Goal: Transaction & Acquisition: Purchase product/service

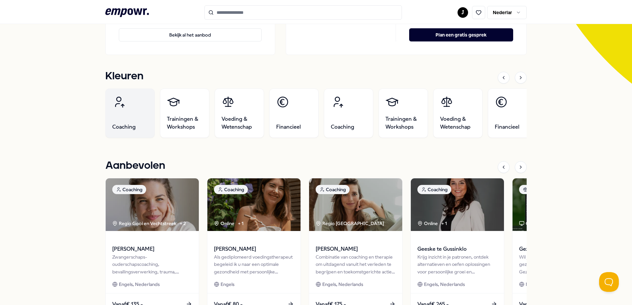
scroll to position [232, 0]
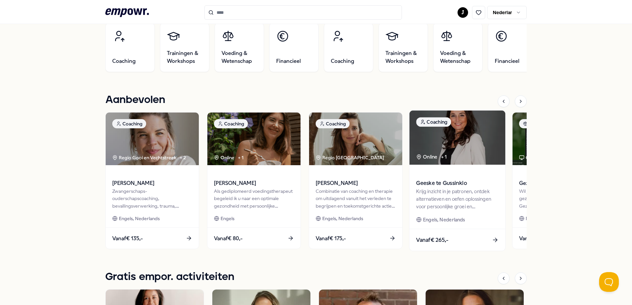
click at [493, 237] on icon at bounding box center [494, 240] width 7 height 7
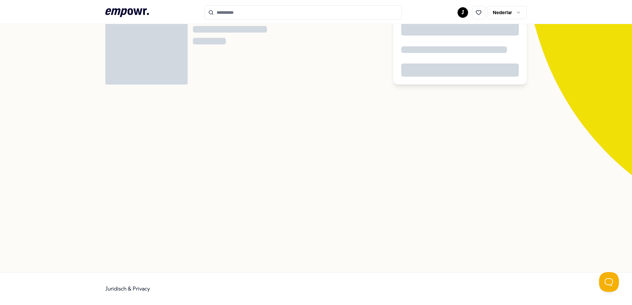
scroll to position [42, 0]
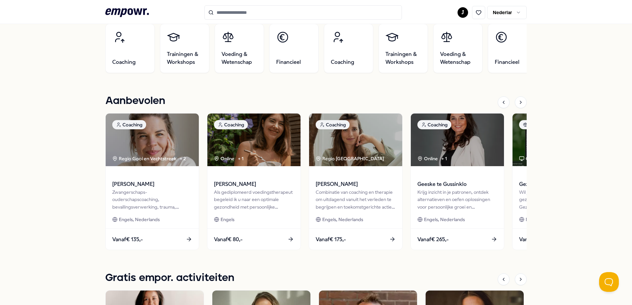
scroll to position [264, 0]
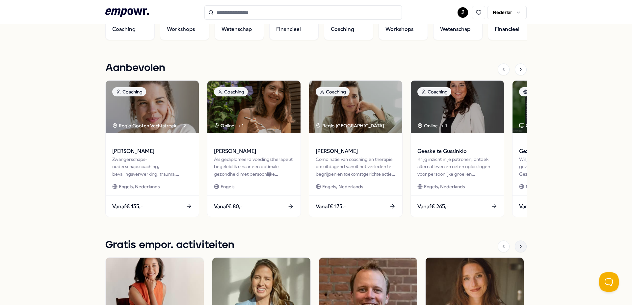
click at [518, 245] on icon at bounding box center [520, 246] width 5 height 5
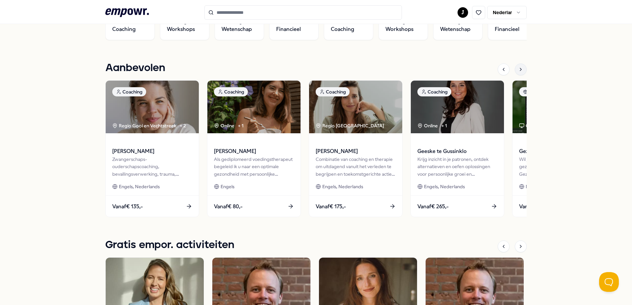
click at [518, 69] on icon at bounding box center [520, 69] width 5 height 5
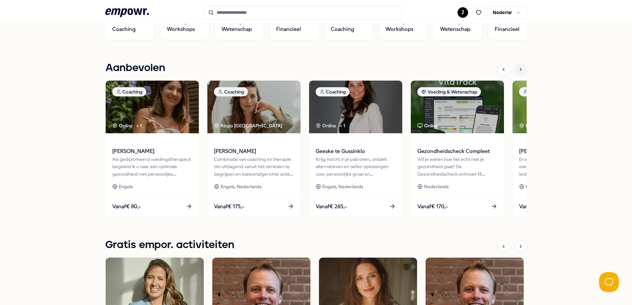
click at [518, 69] on icon at bounding box center [520, 69] width 5 height 5
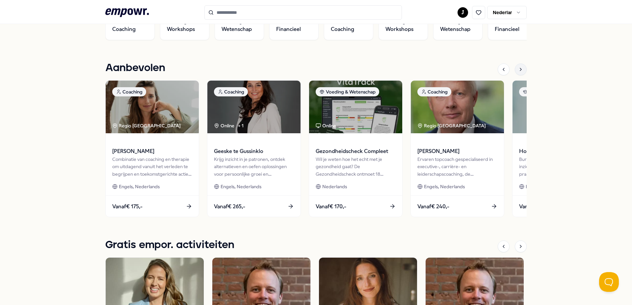
click at [518, 69] on icon at bounding box center [520, 69] width 5 height 5
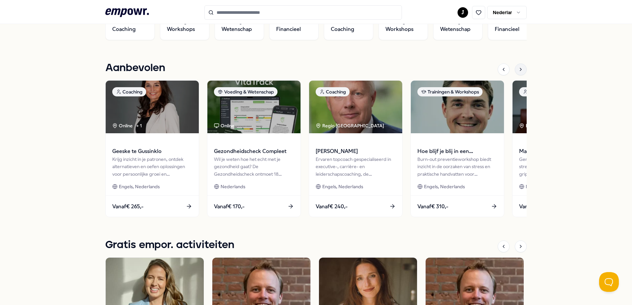
click at [518, 69] on icon at bounding box center [520, 69] width 5 height 5
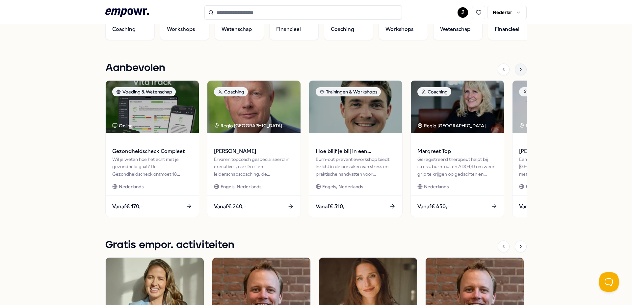
click at [518, 69] on icon at bounding box center [520, 69] width 5 height 5
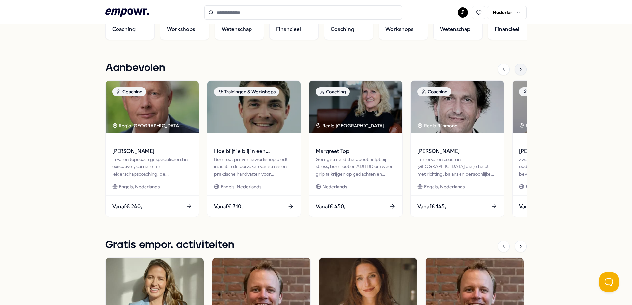
click at [518, 69] on icon at bounding box center [520, 69] width 5 height 5
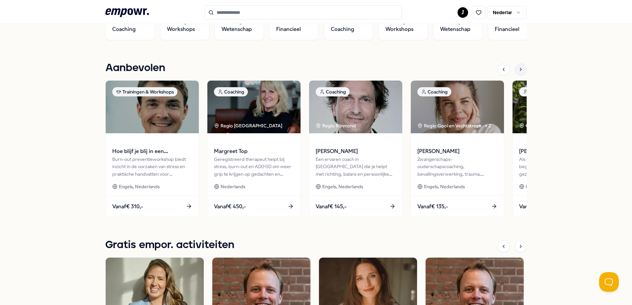
click at [518, 69] on icon at bounding box center [520, 69] width 5 height 5
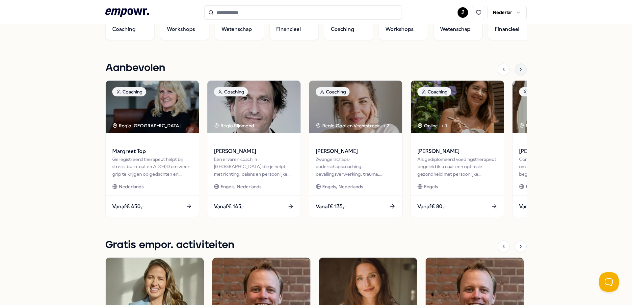
click at [518, 69] on icon at bounding box center [520, 69] width 5 height 5
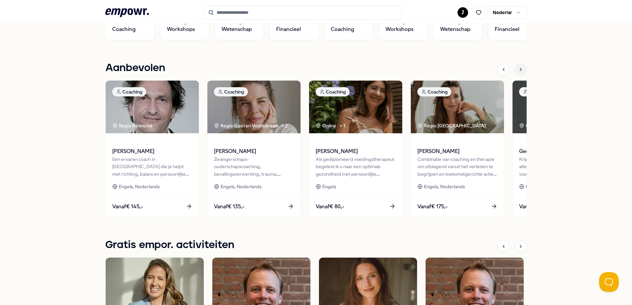
click at [518, 69] on icon at bounding box center [520, 69] width 5 height 5
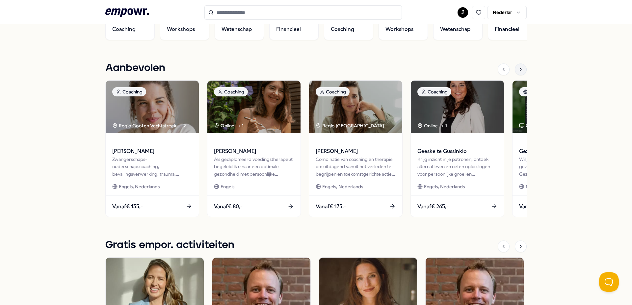
click at [518, 69] on icon at bounding box center [520, 69] width 5 height 5
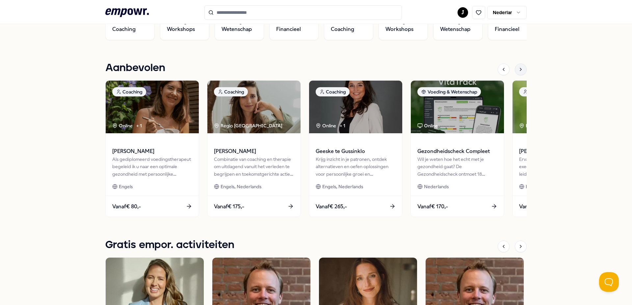
click at [518, 69] on icon at bounding box center [520, 69] width 5 height 5
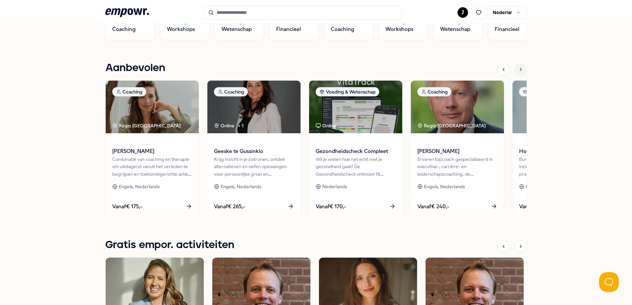
click at [518, 69] on icon at bounding box center [520, 69] width 5 height 5
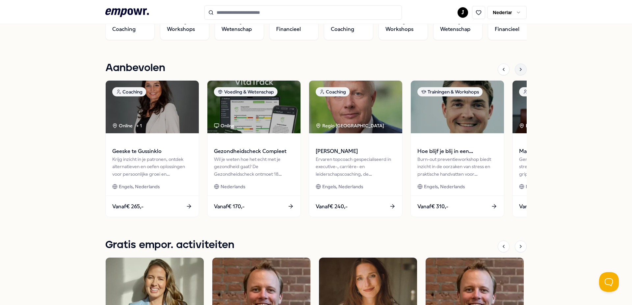
click at [518, 69] on icon at bounding box center [520, 69] width 5 height 5
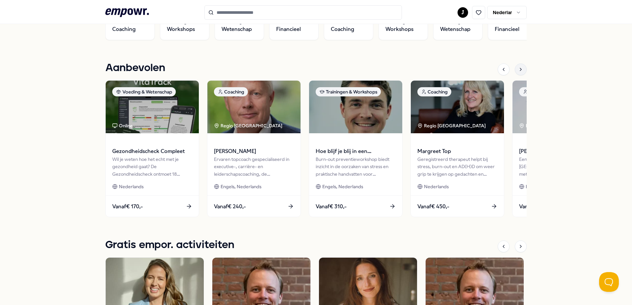
click at [518, 69] on icon at bounding box center [520, 69] width 5 height 5
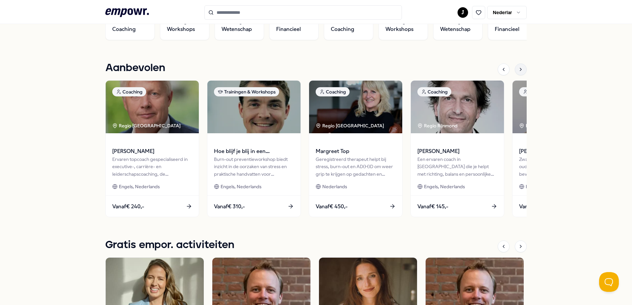
click at [518, 69] on icon at bounding box center [520, 69] width 5 height 5
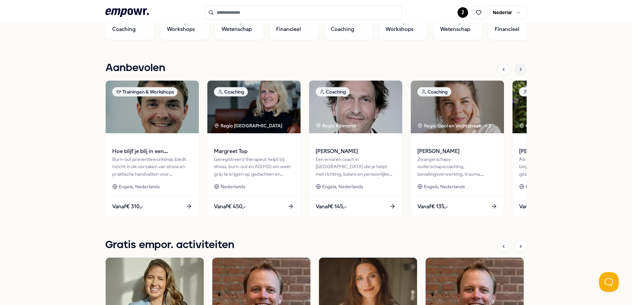
click at [518, 69] on icon at bounding box center [520, 69] width 5 height 5
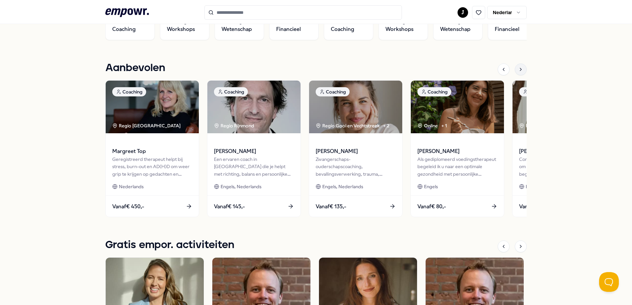
click at [518, 69] on icon at bounding box center [520, 69] width 5 height 5
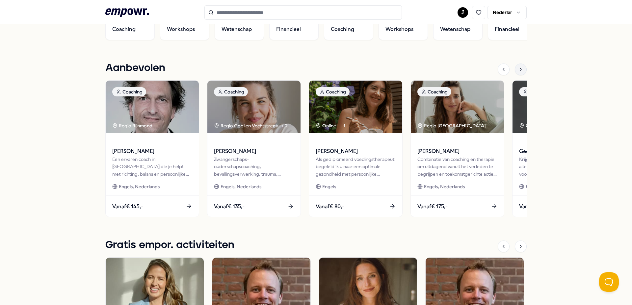
click at [518, 69] on icon at bounding box center [520, 69] width 5 height 5
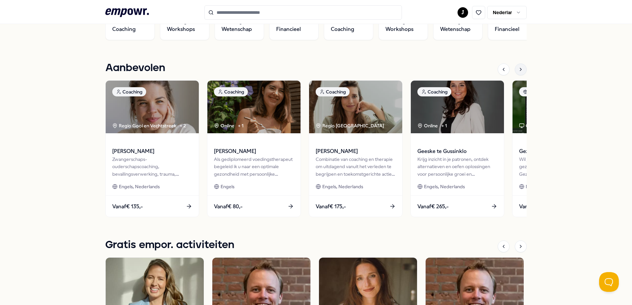
click at [518, 69] on icon at bounding box center [520, 69] width 5 height 5
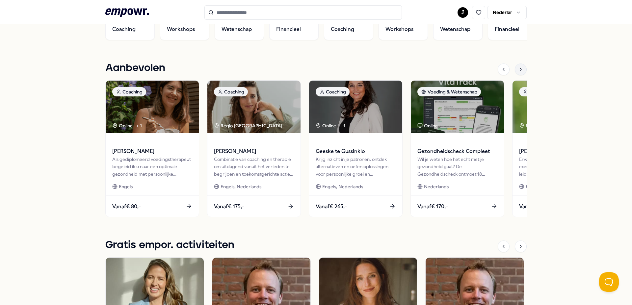
click at [518, 69] on icon at bounding box center [520, 69] width 5 height 5
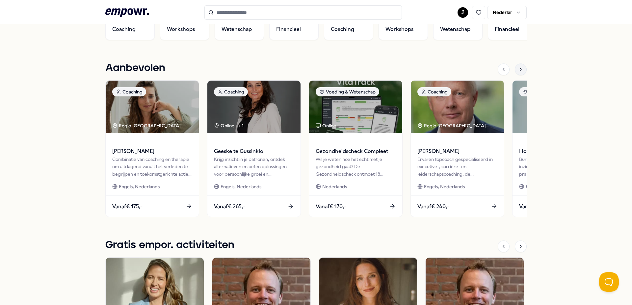
click at [518, 69] on icon at bounding box center [520, 69] width 5 height 5
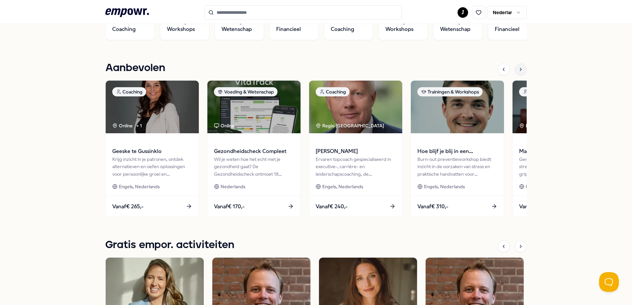
click at [518, 69] on icon at bounding box center [520, 69] width 5 height 5
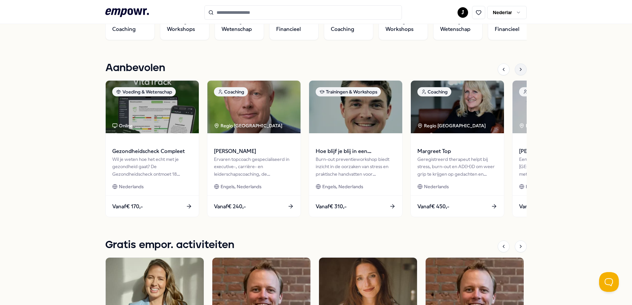
click at [518, 67] on icon at bounding box center [520, 69] width 5 height 5
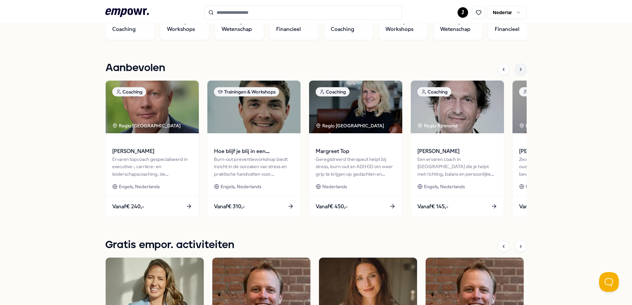
click at [518, 67] on icon at bounding box center [520, 69] width 5 height 5
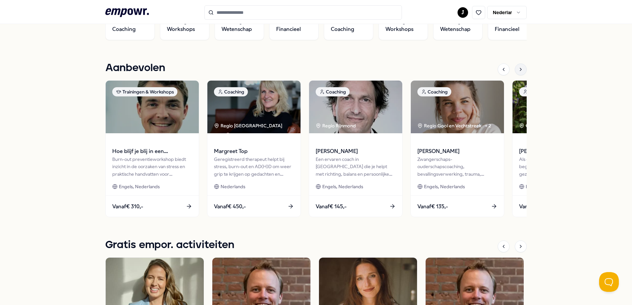
click at [518, 67] on icon at bounding box center [520, 69] width 5 height 5
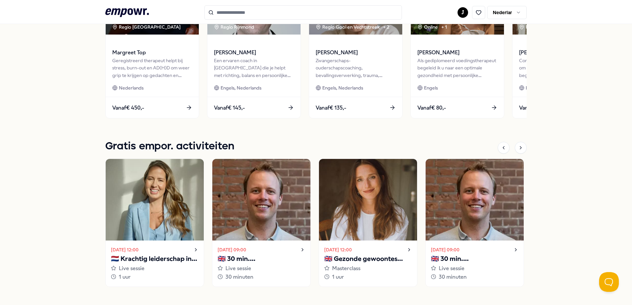
scroll to position [396, 0]
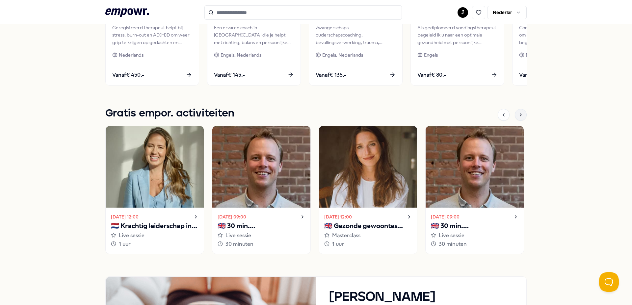
click at [518, 113] on icon at bounding box center [520, 114] width 5 height 5
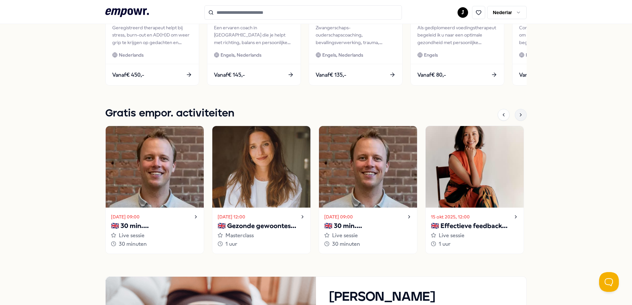
click at [518, 113] on icon at bounding box center [520, 114] width 5 height 5
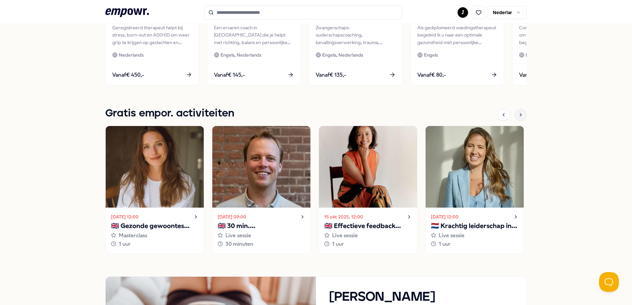
click at [518, 113] on icon at bounding box center [520, 114] width 5 height 5
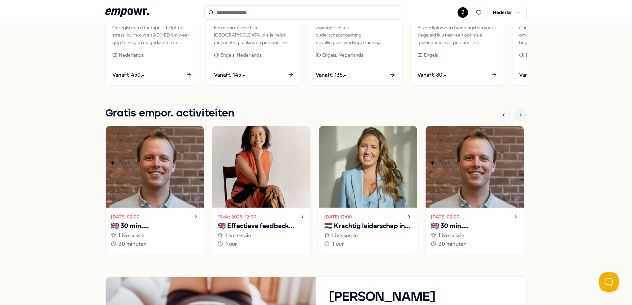
click at [518, 113] on icon at bounding box center [520, 114] width 5 height 5
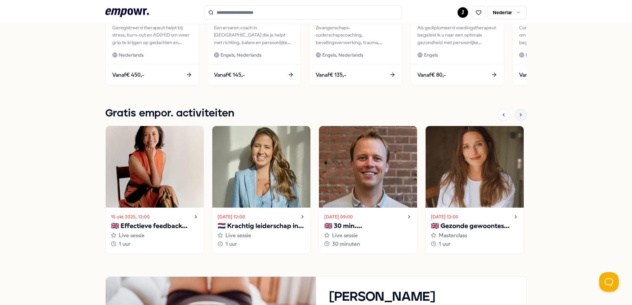
click at [518, 113] on icon at bounding box center [520, 114] width 5 height 5
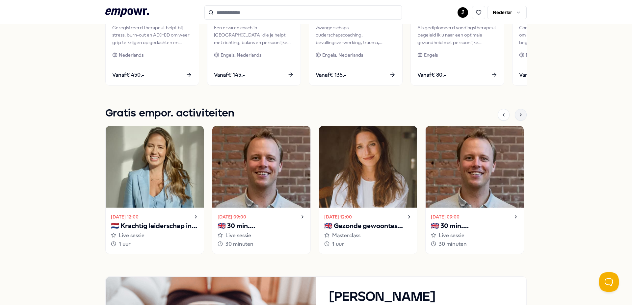
click at [518, 113] on icon at bounding box center [520, 114] width 5 height 5
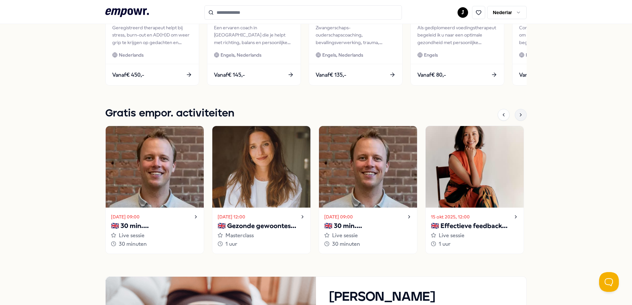
click at [518, 113] on icon at bounding box center [520, 114] width 5 height 5
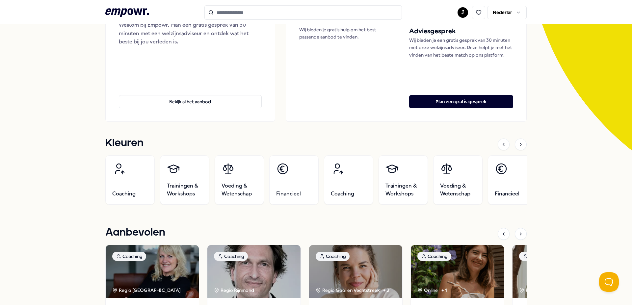
scroll to position [67, 0]
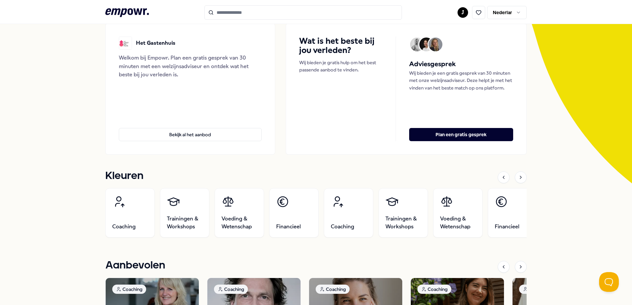
click at [432, 43] on img at bounding box center [435, 45] width 14 height 14
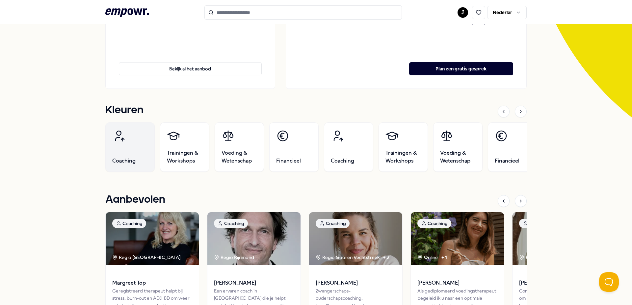
scroll to position [165, 0]
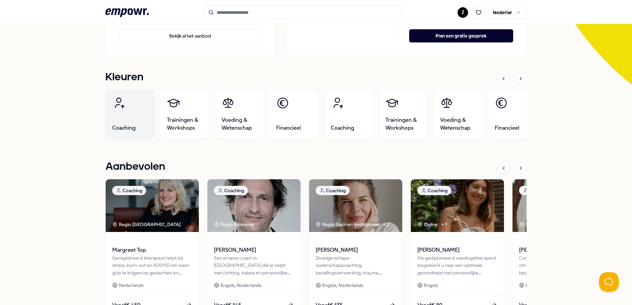
click at [126, 107] on link "Coaching" at bounding box center [129, 113] width 49 height 49
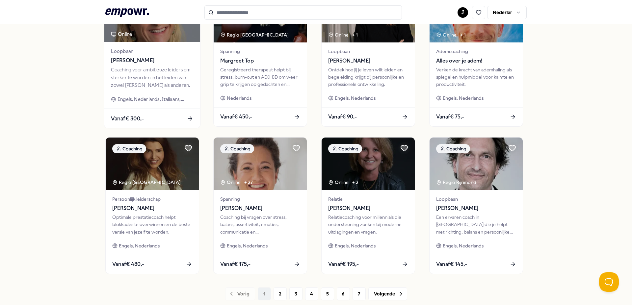
scroll to position [284, 0]
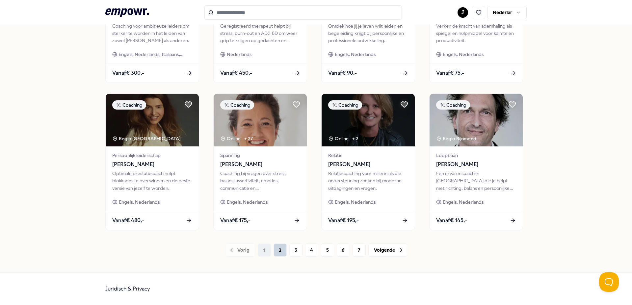
click at [279, 251] on font "2" at bounding box center [280, 249] width 3 height 5
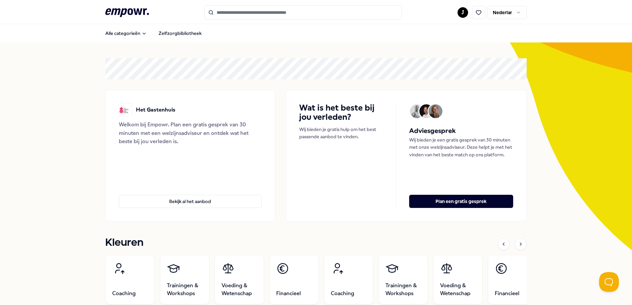
scroll to position [33, 0]
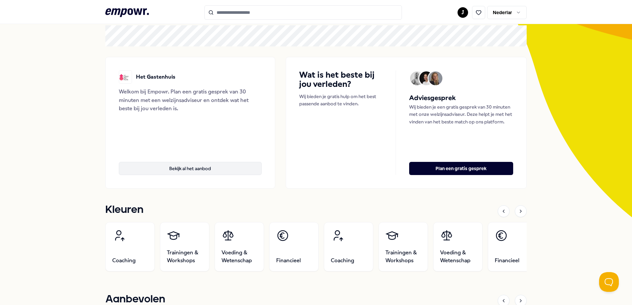
click at [187, 167] on font "Bekijk al het aanbod" at bounding box center [190, 168] width 42 height 5
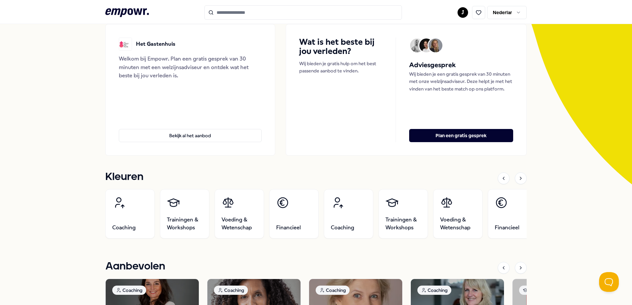
scroll to position [99, 0]
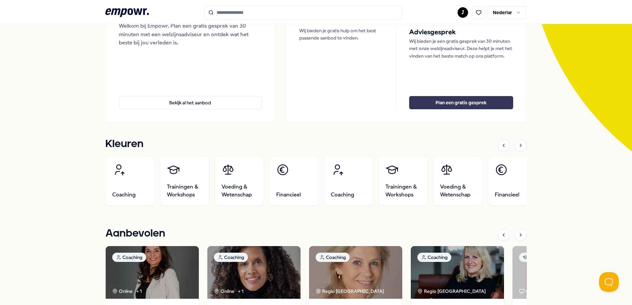
click at [459, 100] on font "Plan een gratis gesprek" at bounding box center [460, 102] width 51 height 5
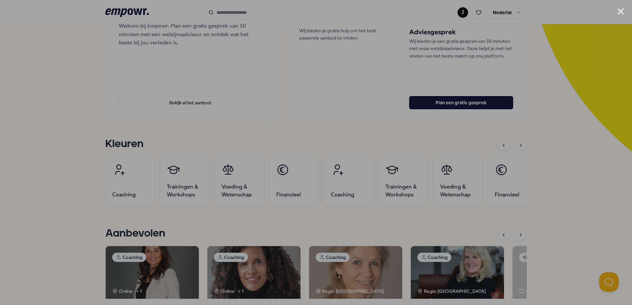
click at [75, 95] on div at bounding box center [316, 152] width 632 height 305
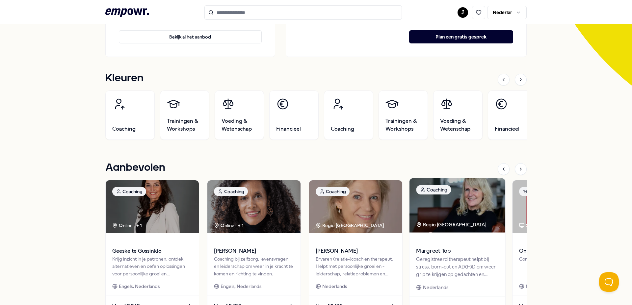
scroll to position [263, 0]
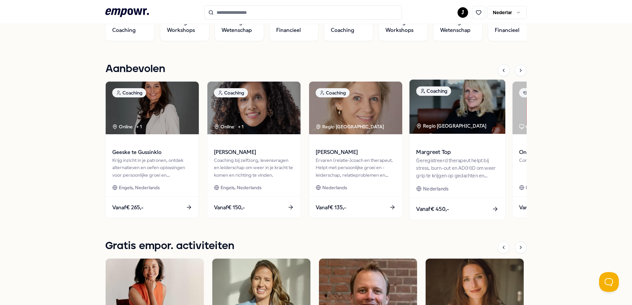
click at [465, 117] on img at bounding box center [457, 107] width 96 height 54
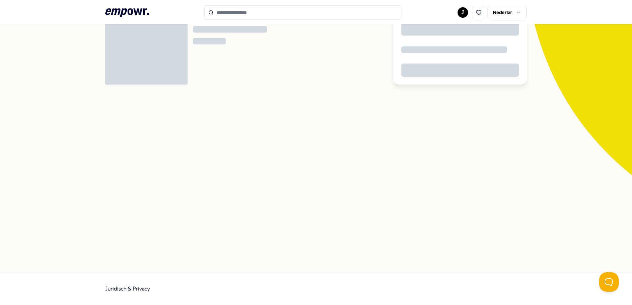
scroll to position [42, 0]
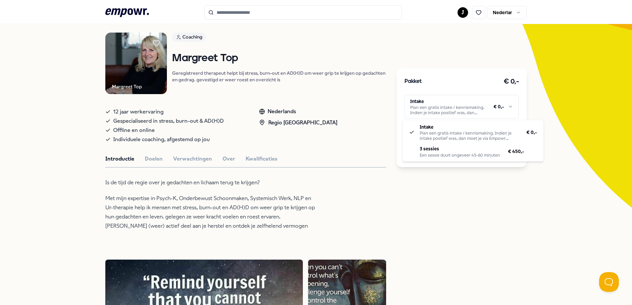
click at [468, 108] on html ".empowr-logo_svg__cls-1{fill:#03032f} J Nederlands Alle categorieën Zelfzorgbib…" at bounding box center [316, 152] width 632 height 305
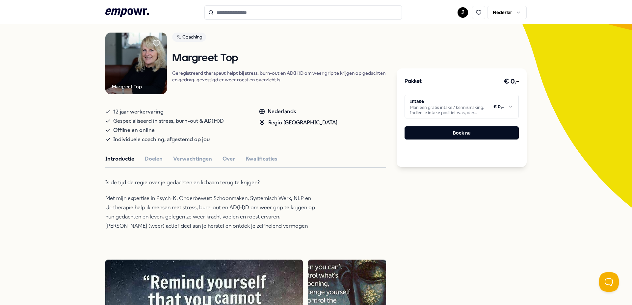
click at [274, 27] on html ".empowr-logo_svg__cls-1{fill:#03032f} J Nederlands Alle categorieën Zelfzorgbib…" at bounding box center [316, 152] width 632 height 305
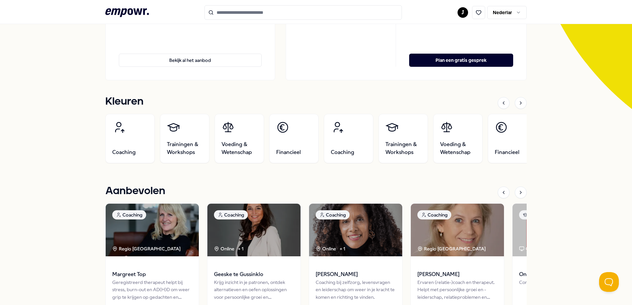
scroll to position [207, 0]
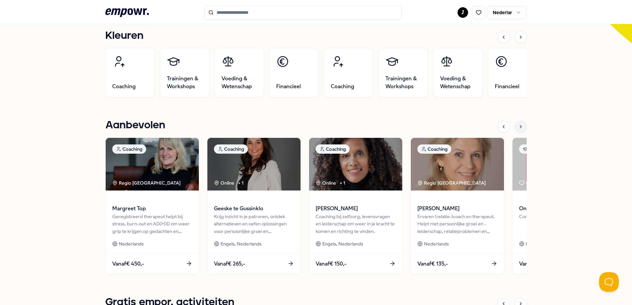
click at [520, 126] on icon at bounding box center [520, 126] width 1 height 3
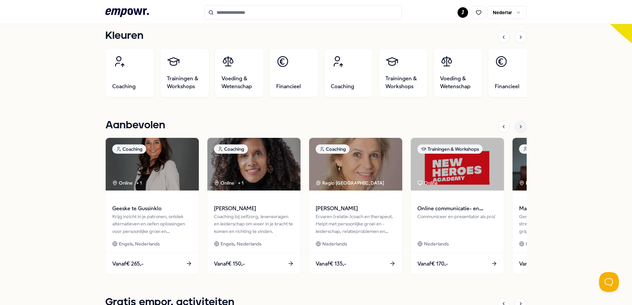
click at [520, 126] on icon at bounding box center [520, 126] width 1 height 3
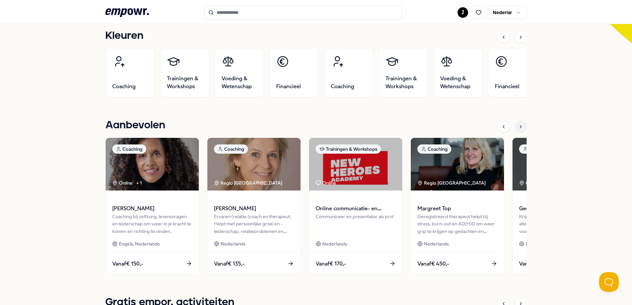
click at [520, 126] on icon at bounding box center [520, 126] width 1 height 3
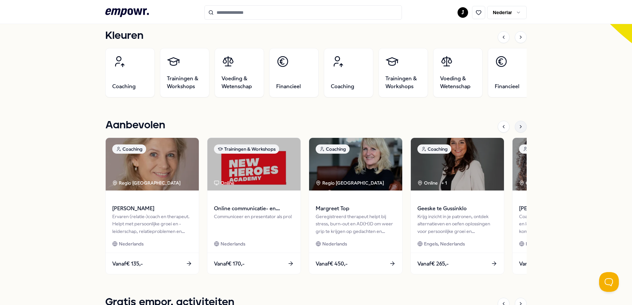
click at [520, 126] on icon at bounding box center [520, 126] width 1 height 3
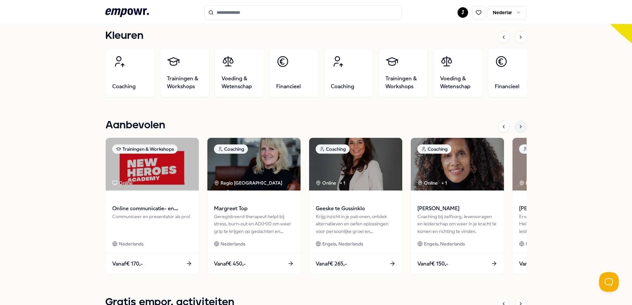
click at [520, 126] on icon at bounding box center [520, 126] width 1 height 3
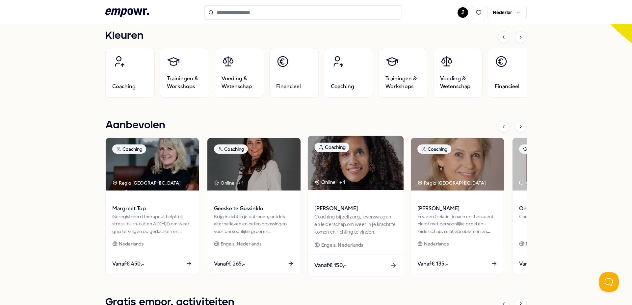
click at [350, 215] on font "Coaching bij zelfzorg, levensvragen en leiderschap om weer in je kracht te kome…" at bounding box center [354, 224] width 81 height 21
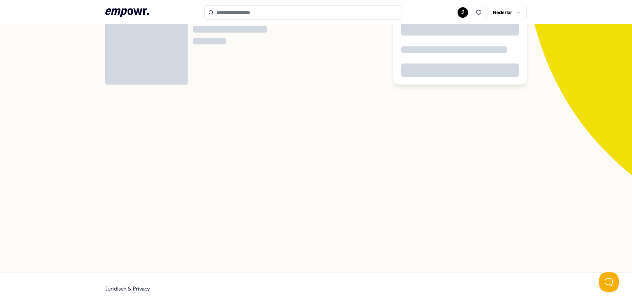
scroll to position [42, 0]
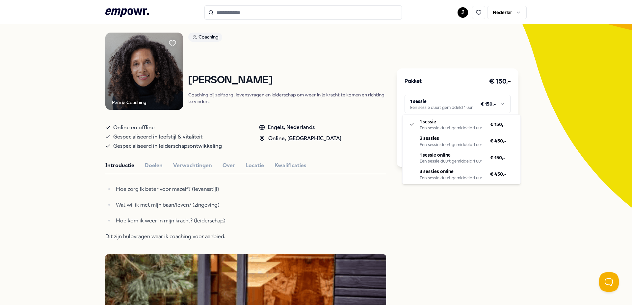
click at [500, 102] on html ".empowr-logo_svg__cls-1{fill:#03032f} J Nederlands Alle categorieën Zelfzorgbib…" at bounding box center [316, 152] width 632 height 305
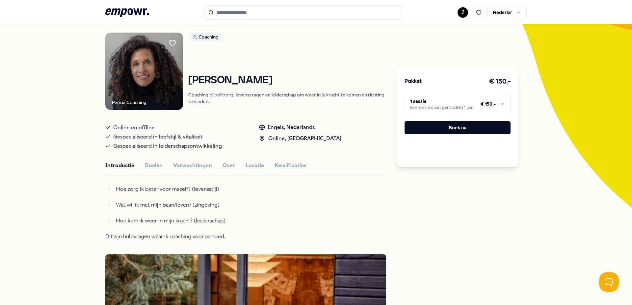
click at [500, 102] on html ".empowr-logo_svg__cls-1{fill:#03032f} J Nederlands Alle categorieën Zelfzorgbib…" at bounding box center [316, 152] width 632 height 305
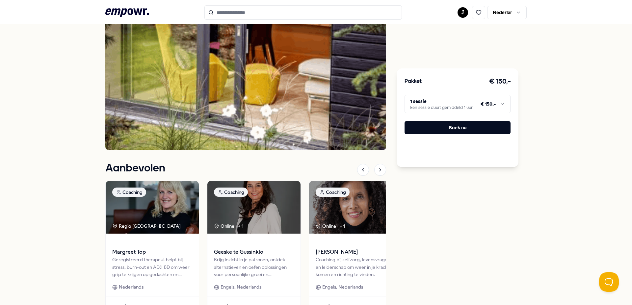
scroll to position [404, 0]
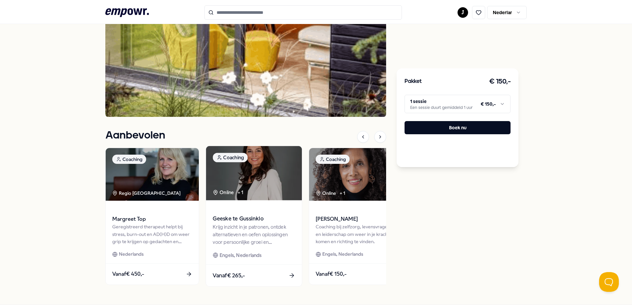
click at [247, 225] on font "Krijg inzicht in je patronen, ontdek alternatieven en oefen oplossingen voor pe…" at bounding box center [250, 238] width 75 height 28
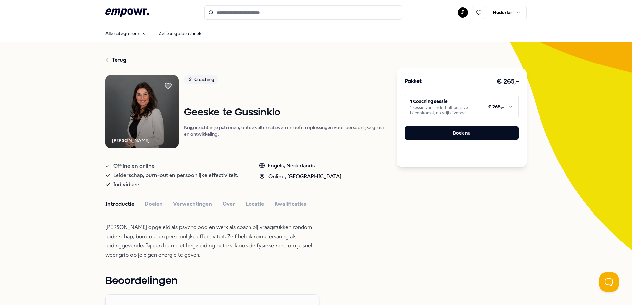
click at [116, 59] on font "Terug" at bounding box center [119, 60] width 14 height 6
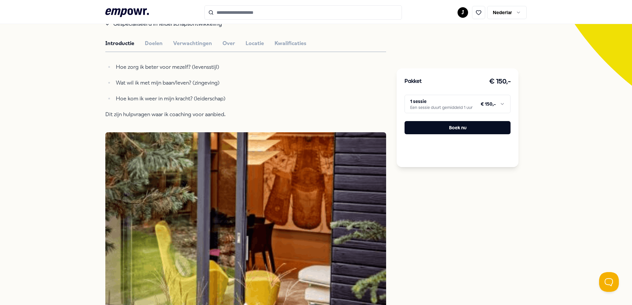
scroll to position [132, 0]
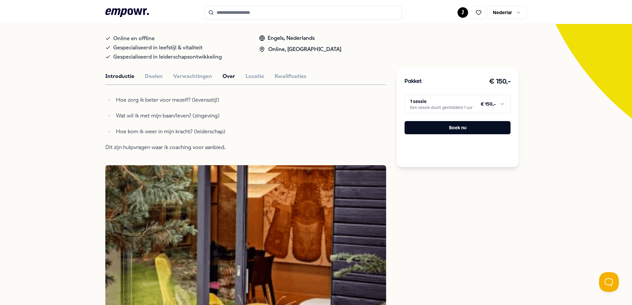
click at [224, 76] on font "Over" at bounding box center [228, 76] width 13 height 6
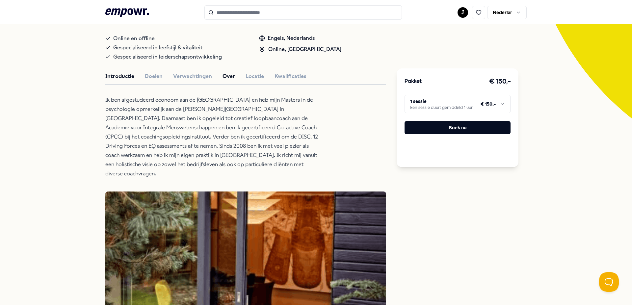
click at [119, 75] on font "Introductie" at bounding box center [119, 76] width 29 height 6
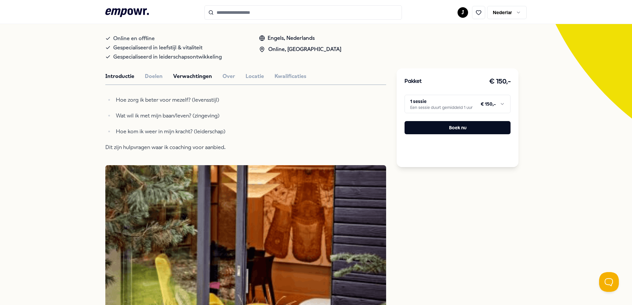
click at [182, 74] on font "Verwachtingen" at bounding box center [192, 76] width 39 height 6
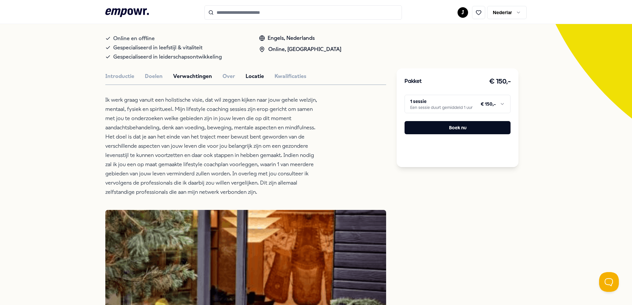
click at [252, 73] on font "Locatie" at bounding box center [254, 76] width 18 height 6
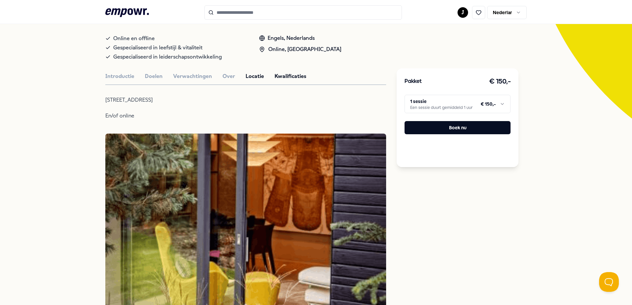
click at [284, 77] on font "Kwalificaties" at bounding box center [290, 76] width 32 height 6
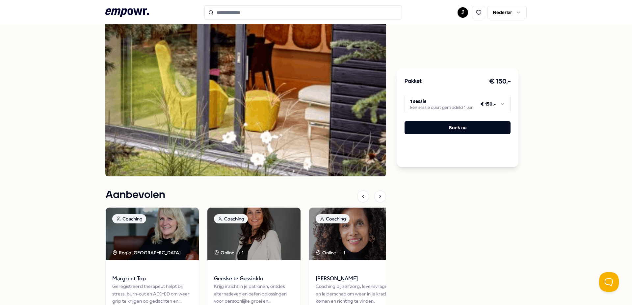
scroll to position [362, 0]
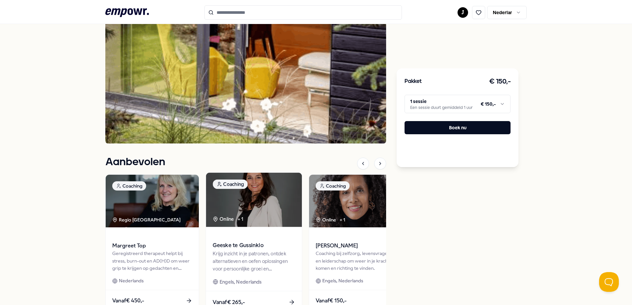
click at [249, 225] on img at bounding box center [254, 200] width 96 height 54
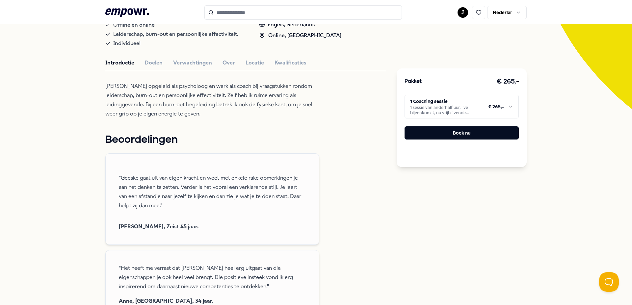
scroll to position [108, 0]
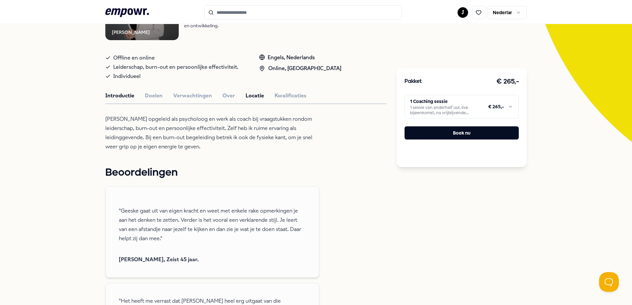
click at [248, 95] on font "Locatie" at bounding box center [254, 95] width 18 height 6
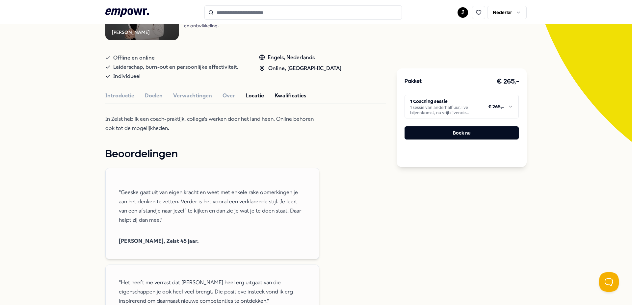
click at [294, 95] on font "Kwalificaties" at bounding box center [290, 95] width 32 height 6
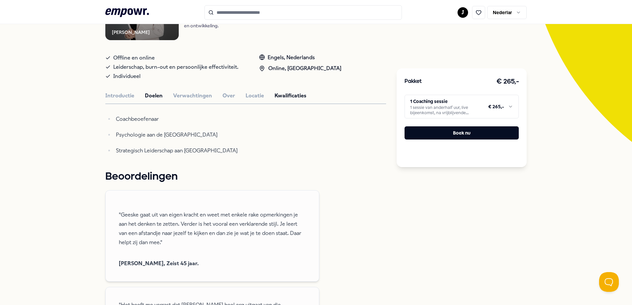
click at [147, 97] on font "Doelen" at bounding box center [154, 95] width 18 height 6
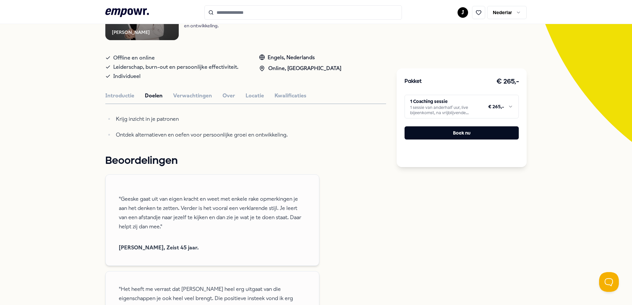
scroll to position [0, 0]
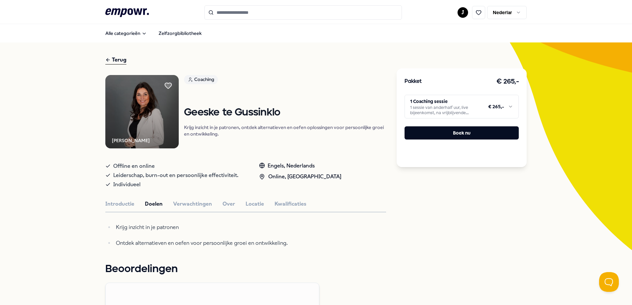
click at [119, 57] on font "Terug" at bounding box center [119, 60] width 14 height 6
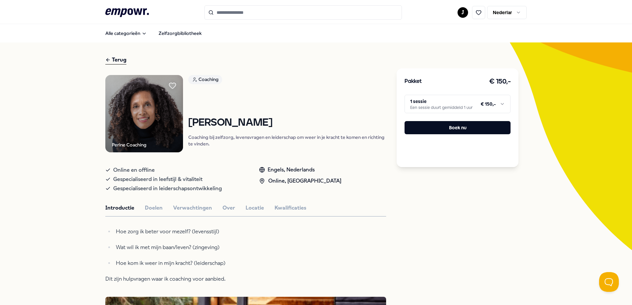
click at [119, 59] on font "Terug" at bounding box center [119, 60] width 14 height 6
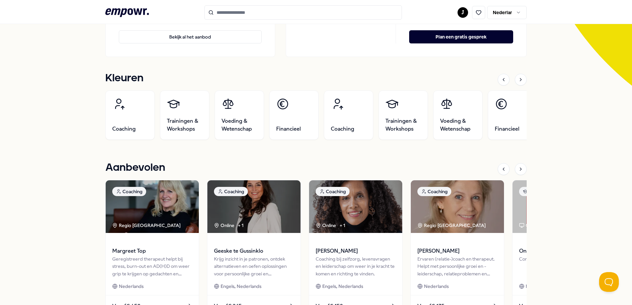
scroll to position [197, 0]
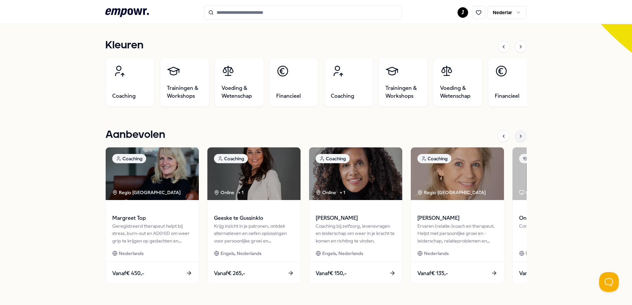
click at [518, 134] on icon at bounding box center [520, 136] width 5 height 5
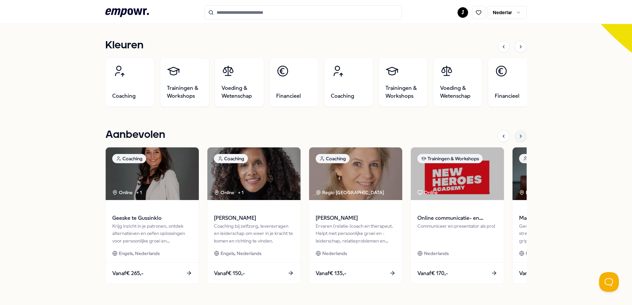
click at [518, 134] on icon at bounding box center [520, 136] width 5 height 5
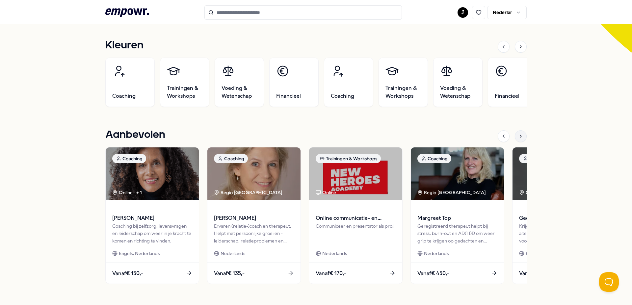
click at [518, 134] on icon at bounding box center [520, 136] width 5 height 5
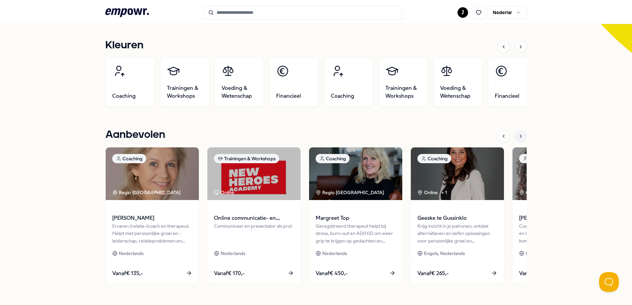
click at [518, 134] on icon at bounding box center [520, 136] width 5 height 5
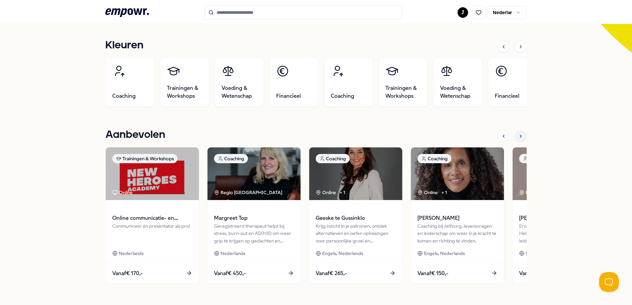
click at [518, 134] on icon at bounding box center [520, 136] width 5 height 5
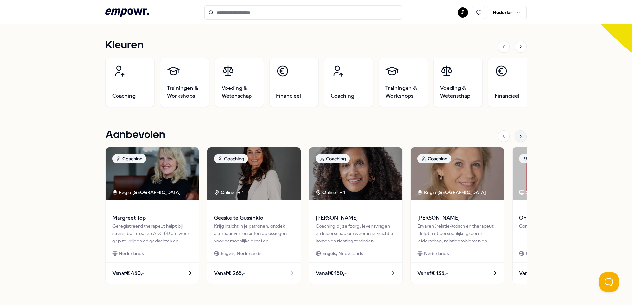
click at [518, 134] on icon at bounding box center [520, 136] width 5 height 5
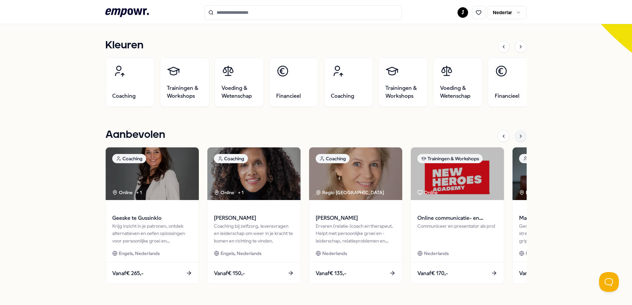
click at [518, 134] on icon at bounding box center [520, 136] width 5 height 5
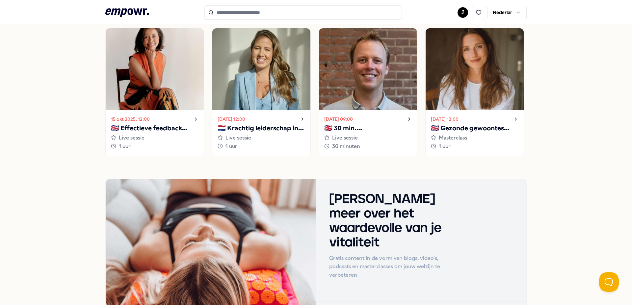
scroll to position [461, 0]
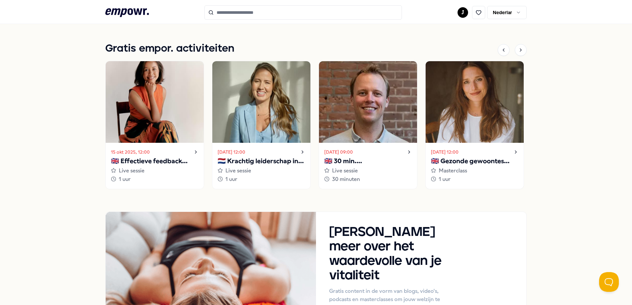
click at [513, 149] on icon at bounding box center [515, 152] width 5 height 8
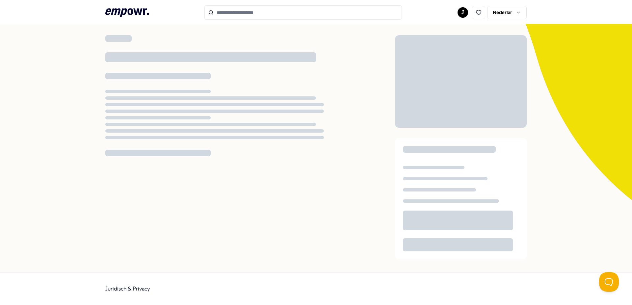
scroll to position [42, 0]
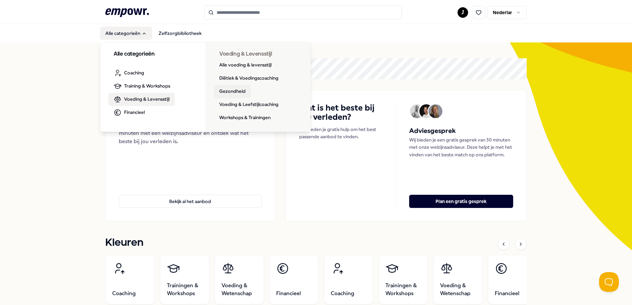
click at [228, 90] on link "Gezondheid" at bounding box center [232, 91] width 37 height 13
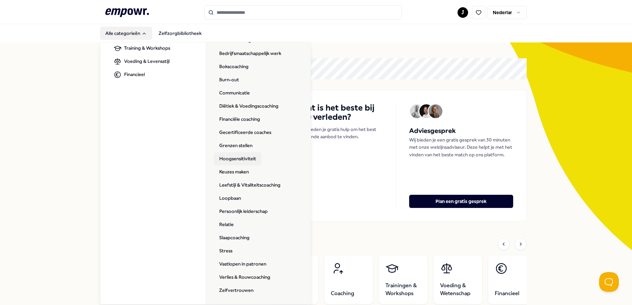
scroll to position [33, 0]
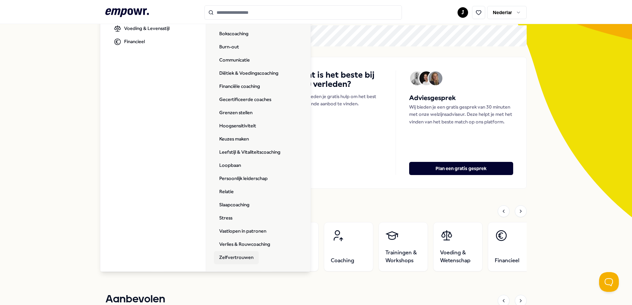
click at [236, 257] on link "Zelfvertrouwen" at bounding box center [236, 257] width 45 height 13
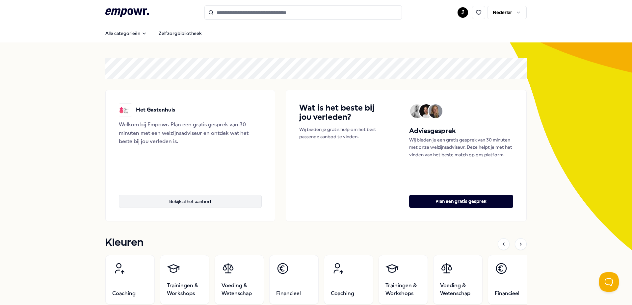
click at [203, 202] on font "Bekijk al het aanbod" at bounding box center [190, 201] width 42 height 5
click at [199, 200] on font "Bekijk al het aanbod" at bounding box center [190, 201] width 42 height 5
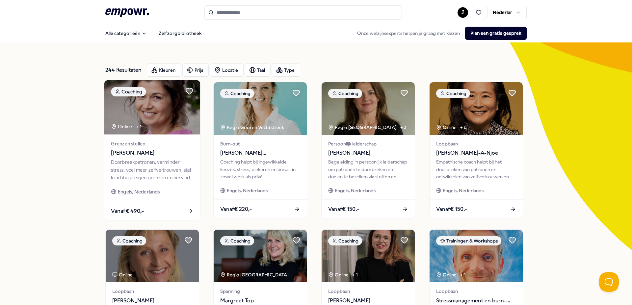
click at [142, 146] on font "Grenzen stellen" at bounding box center [128, 143] width 34 height 5
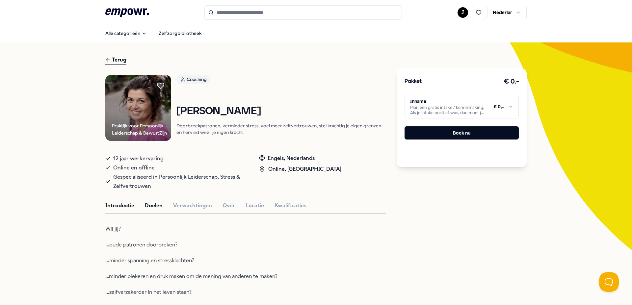
click at [153, 205] on font "Doelen" at bounding box center [154, 205] width 18 height 6
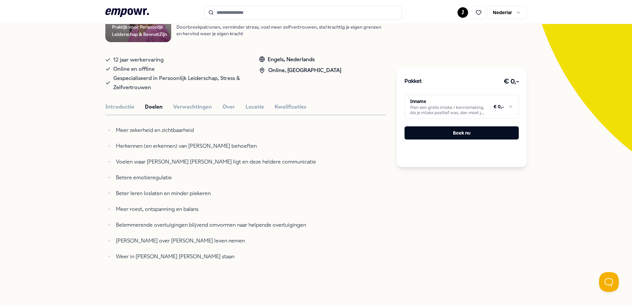
scroll to position [33, 0]
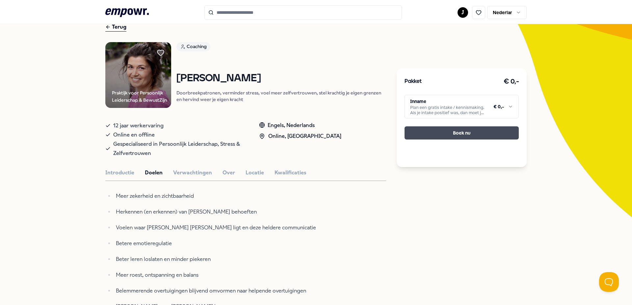
click at [460, 132] on font "Boek nu" at bounding box center [461, 132] width 17 height 5
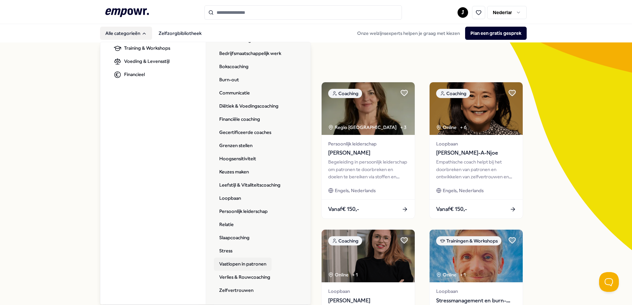
scroll to position [33, 0]
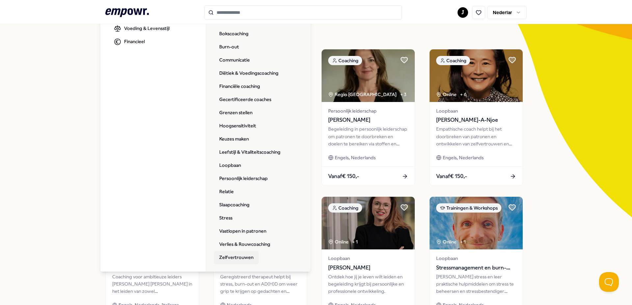
click at [233, 255] on link "Zelfvertrouwen" at bounding box center [236, 257] width 45 height 13
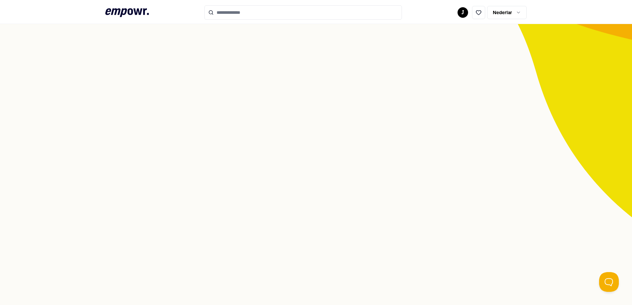
scroll to position [27, 0]
